Goal: Task Accomplishment & Management: Use online tool/utility

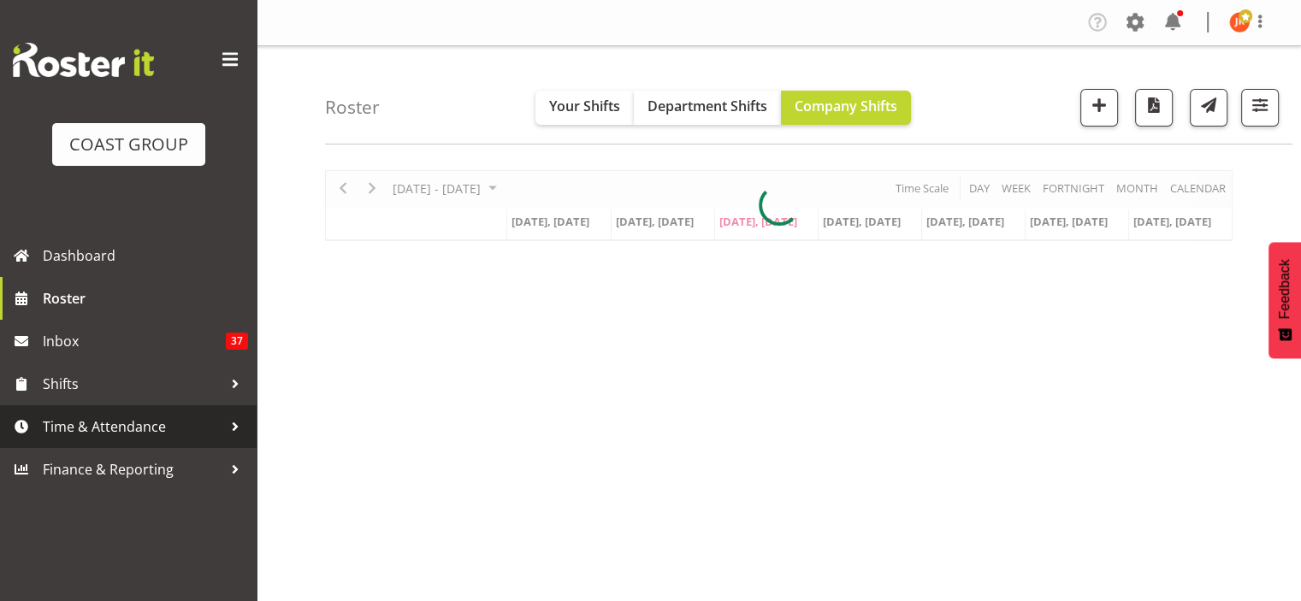
click at [114, 428] on span "Time & Attendance" at bounding box center [133, 427] width 180 height 26
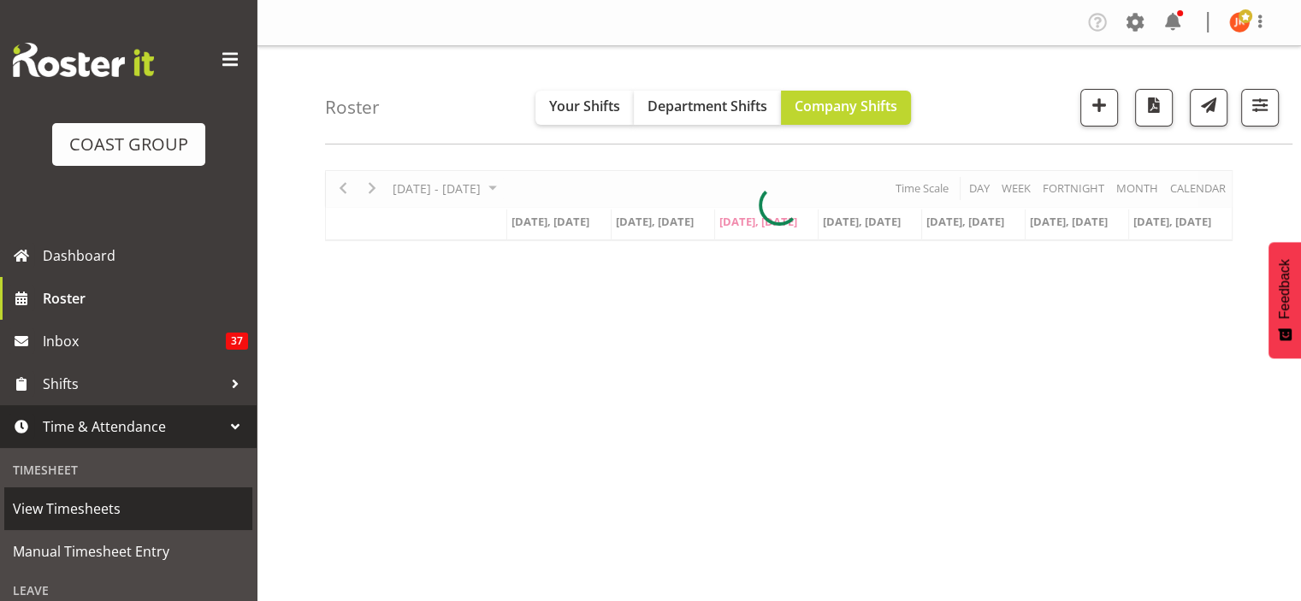
click at [55, 509] on span "View Timesheets" at bounding box center [128, 509] width 231 height 26
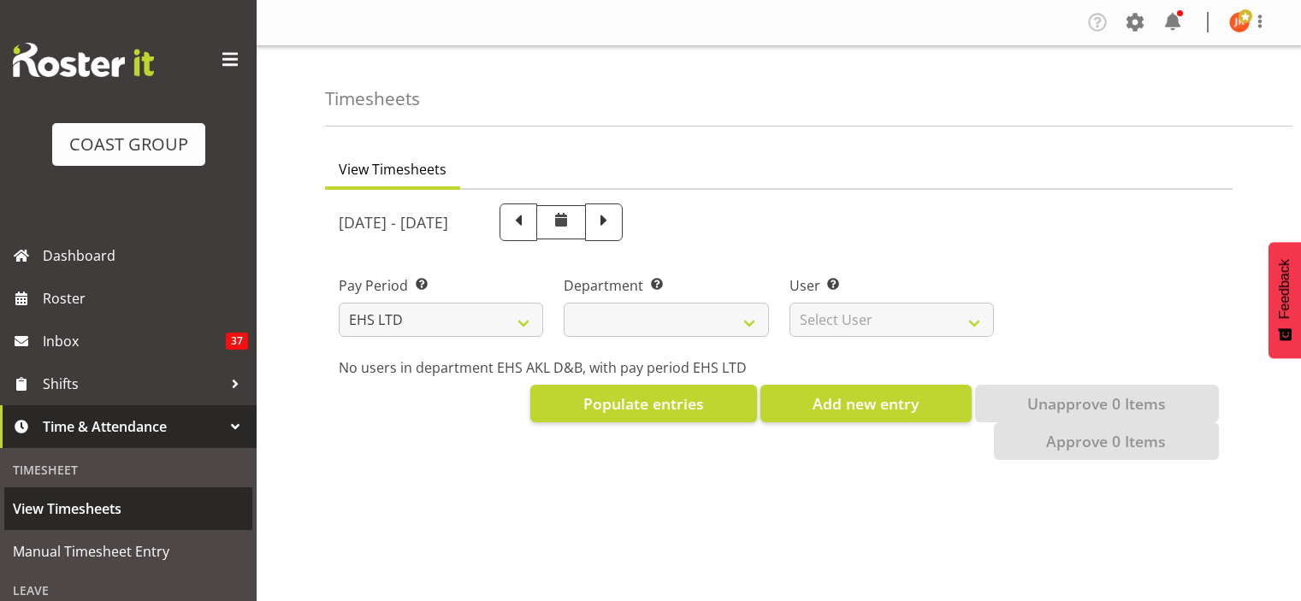
select select "7"
select select
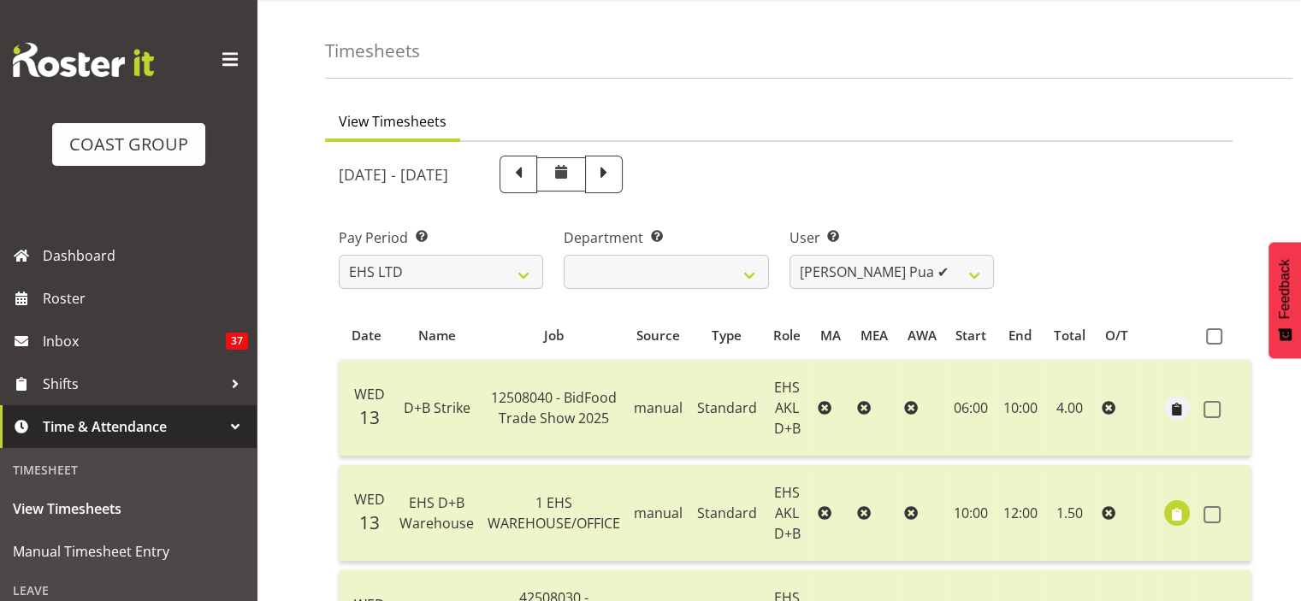
scroll to position [86, 0]
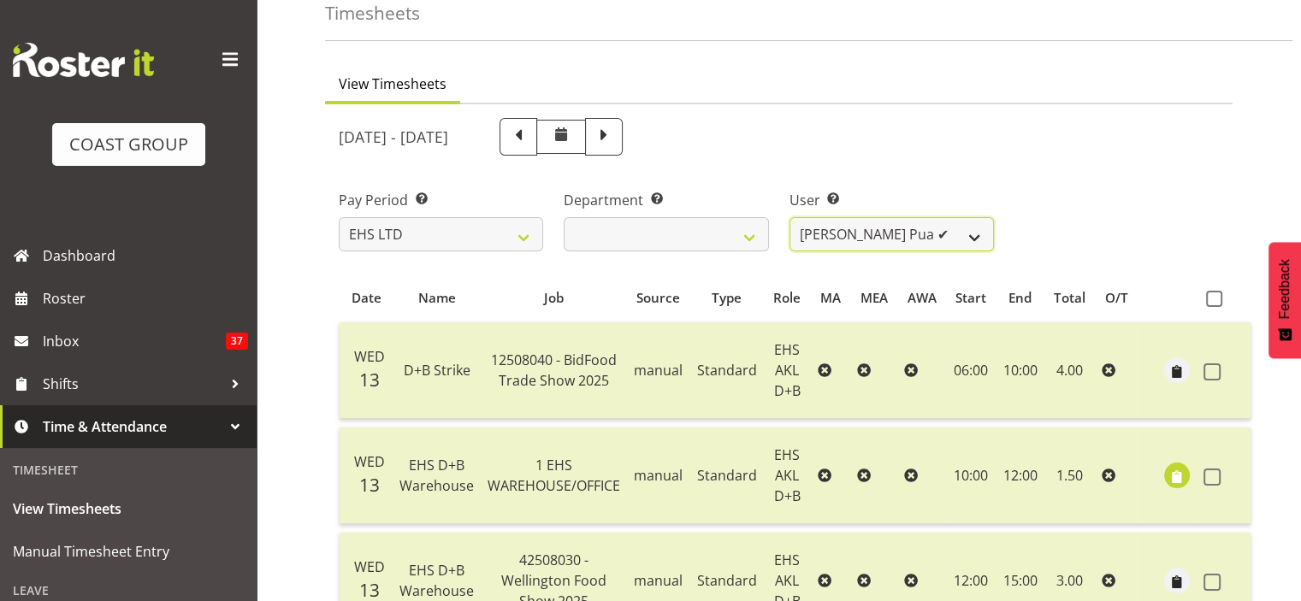
click at [975, 232] on select "Aleki Palu Pua ✔ Ben Dewes ✔ Ihaka Roberts ✔ Joe Kalantakusuwan ✔ Joel Burich ✔…" at bounding box center [891, 234] width 204 height 34
click at [789, 217] on select "Aleki Palu Pua ✔ Ben Dewes ✔ Ihaka Roberts ✔ Joe Kalantakusuwan ✔ Joel Burich ✔…" at bounding box center [891, 234] width 204 height 34
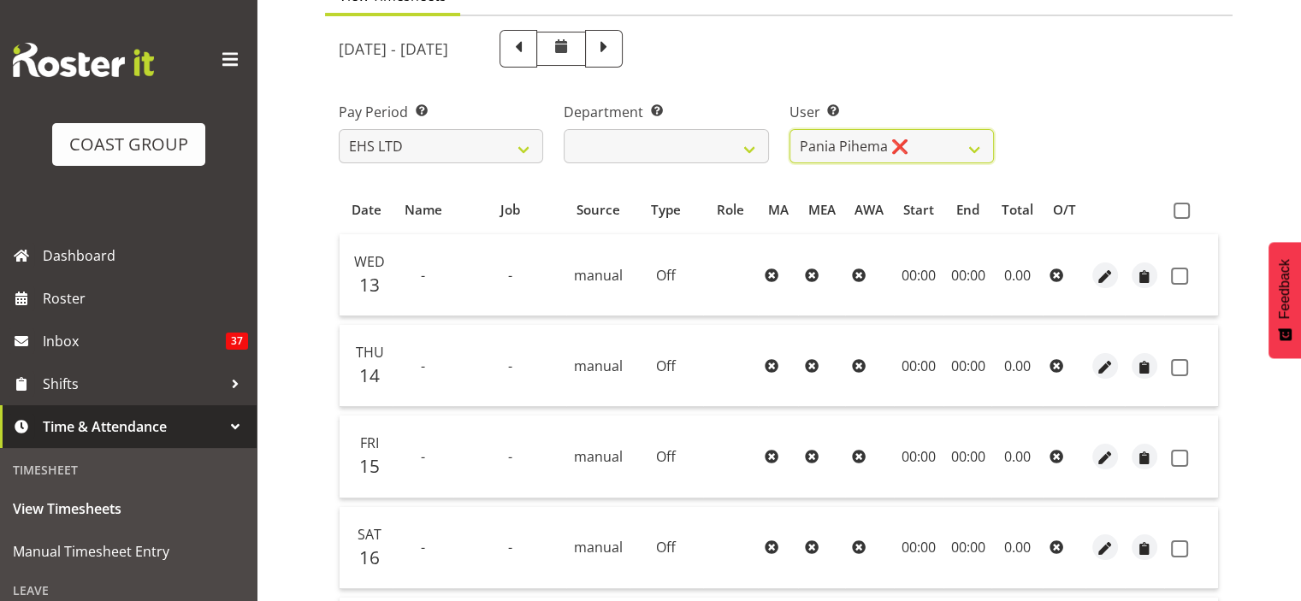
scroll to position [257, 0]
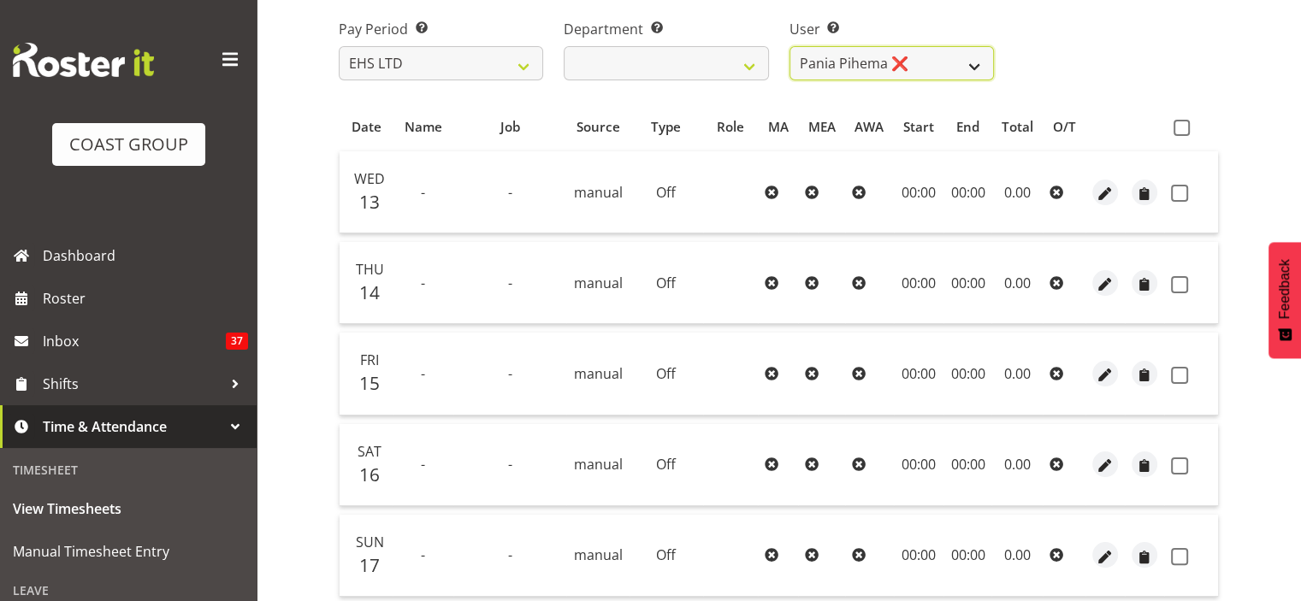
click at [980, 61] on select "Aleki Palu Pua ✔ Ben Dewes ✔ Ihaka Roberts ✔ Joe Kalantakusuwan ✔ Joel Burich ✔…" at bounding box center [891, 63] width 204 height 34
select select "11280"
click at [789, 46] on select "Aleki Palu Pua ✔ Ben Dewes ✔ Ihaka Roberts ✔ Joe Kalantakusuwan ✔ Joel Burich ✔…" at bounding box center [891, 63] width 204 height 34
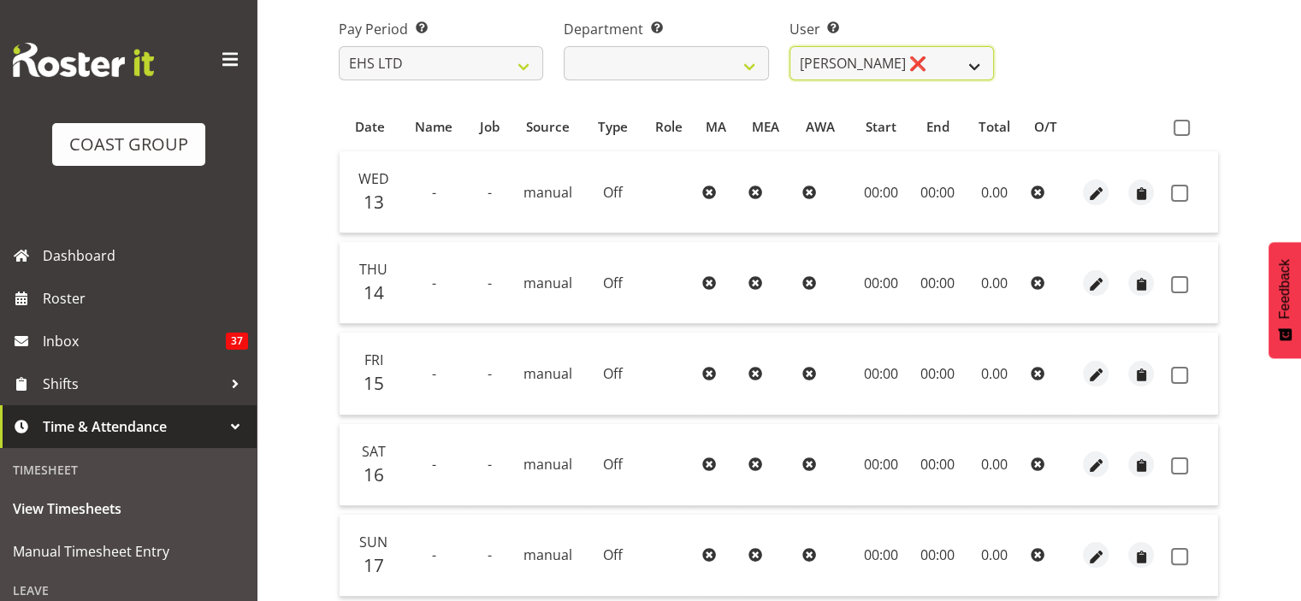
click at [984, 68] on select "Aleki Palu Pua ✔ Ben Dewes ✔ Ihaka Roberts ✔ Joe Kalantakusuwan ✔ Joel Burich ✔…" at bounding box center [891, 63] width 204 height 34
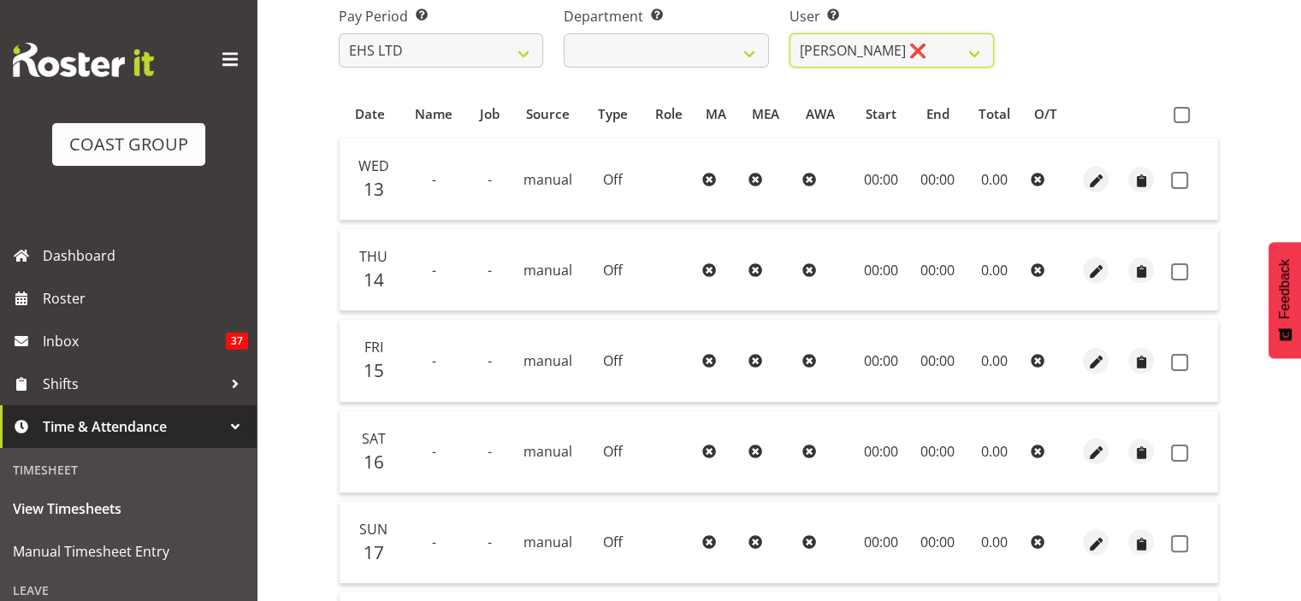
scroll to position [171, 0]
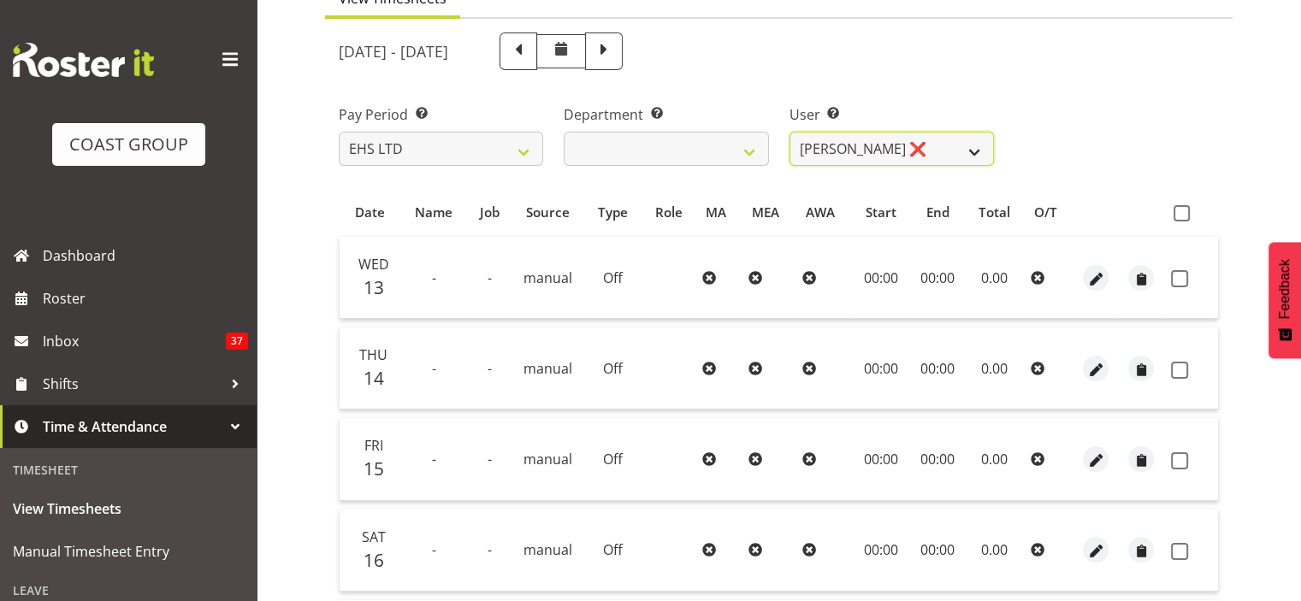
click at [972, 145] on select "Aleki Palu Pua ✔ Ben Dewes ✔ Ihaka Roberts ✔ Joe Kalantakusuwan ✔ Joel Burich ✔…" at bounding box center [891, 149] width 204 height 34
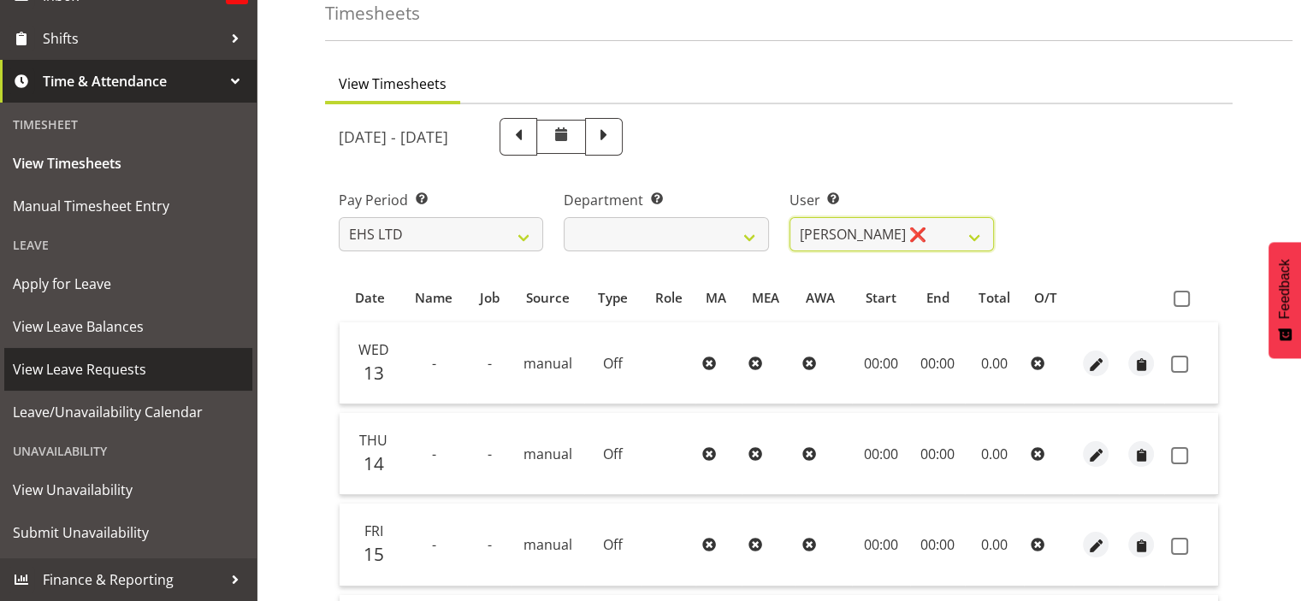
scroll to position [257, 0]
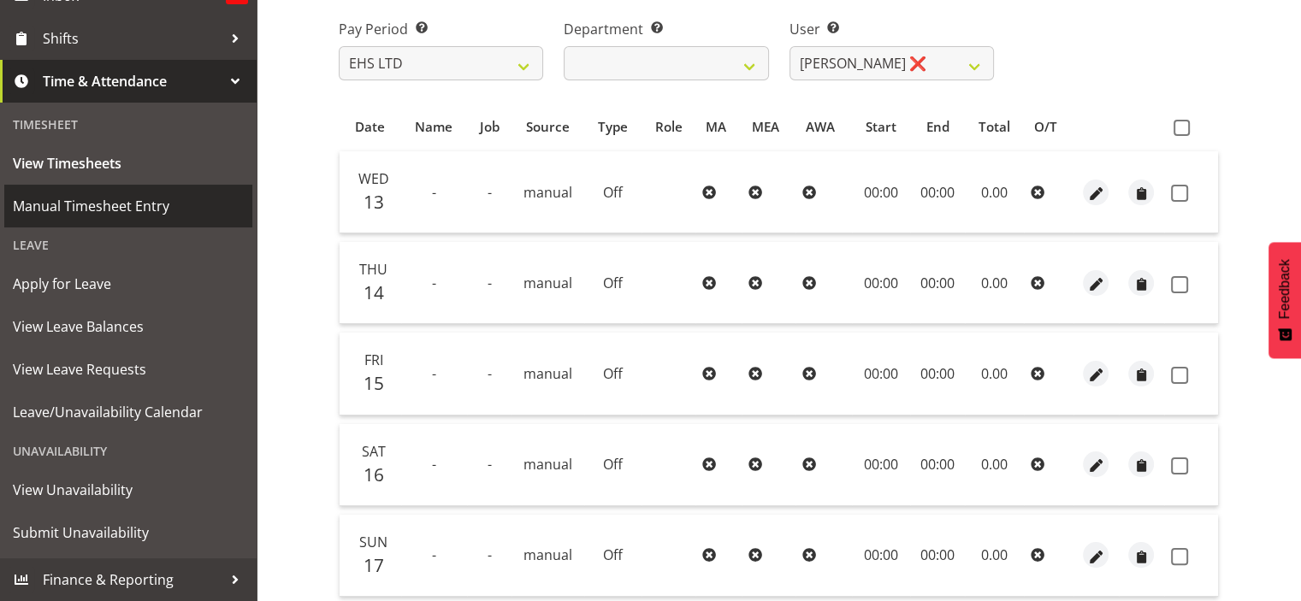
click at [95, 209] on span "Manual Timesheet Entry" at bounding box center [128, 206] width 231 height 26
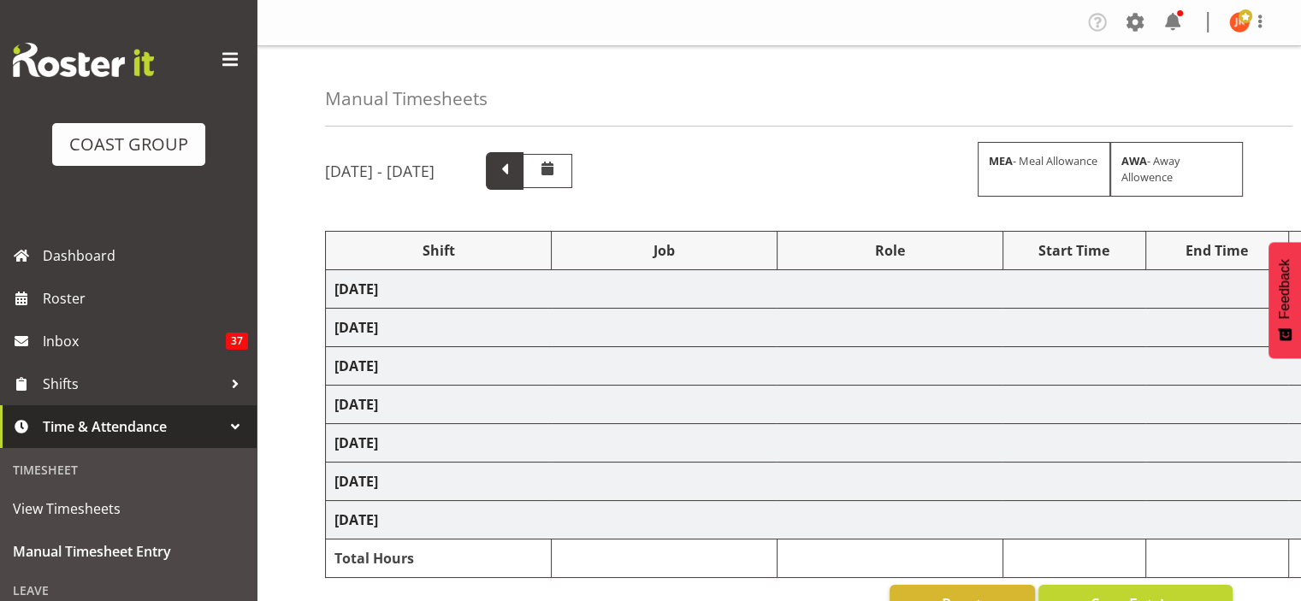
click at [516, 171] on span at bounding box center [504, 169] width 22 height 22
